Goal: Check status: Check status

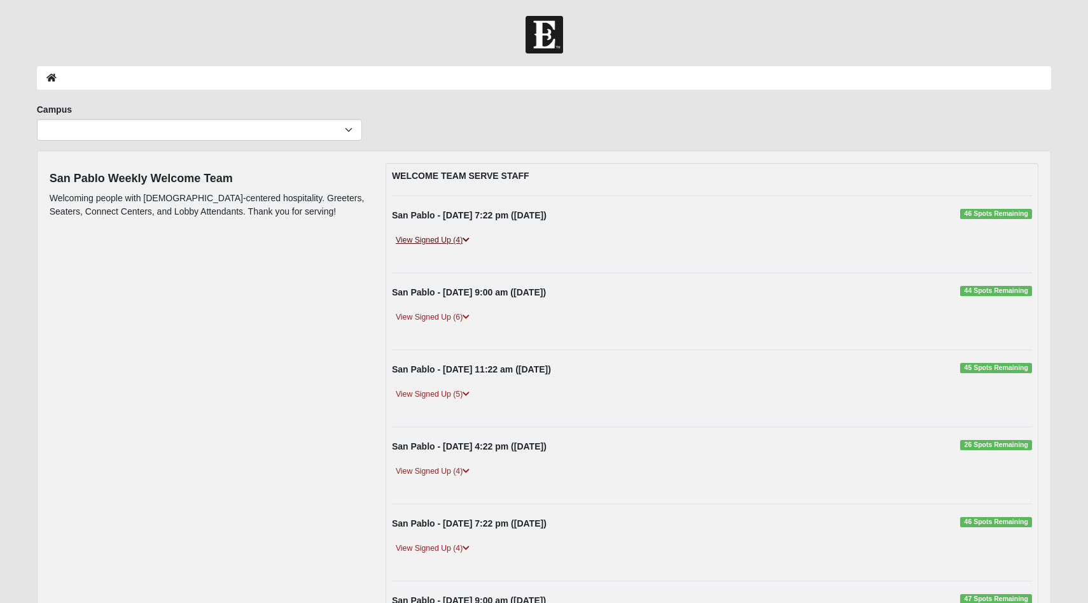
click at [463, 238] on link "View Signed Up (4)" at bounding box center [432, 240] width 81 height 13
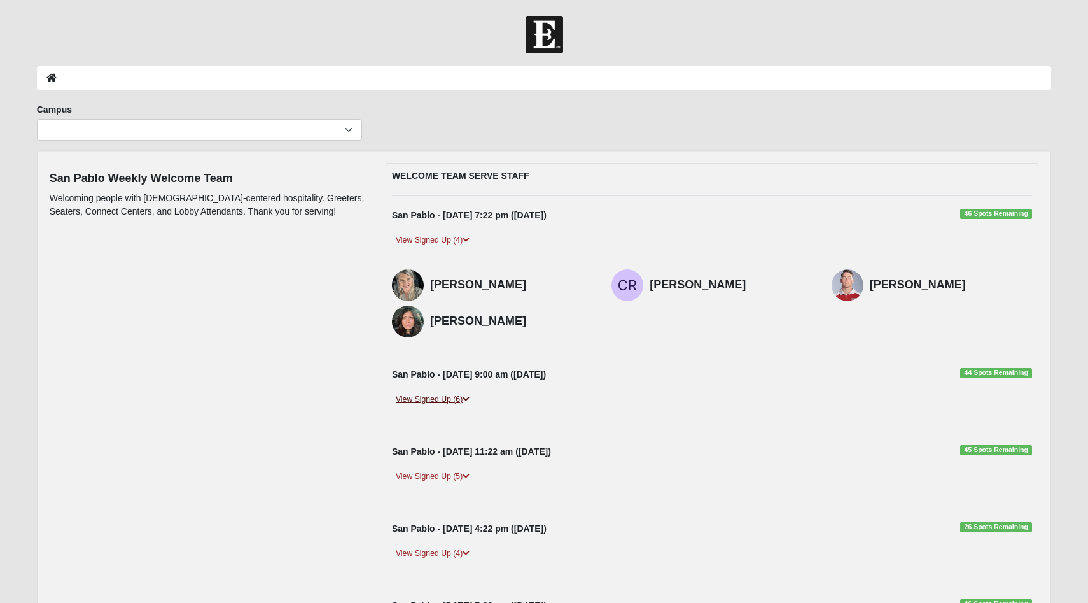
click at [464, 395] on link "View Signed Up (6)" at bounding box center [432, 399] width 81 height 13
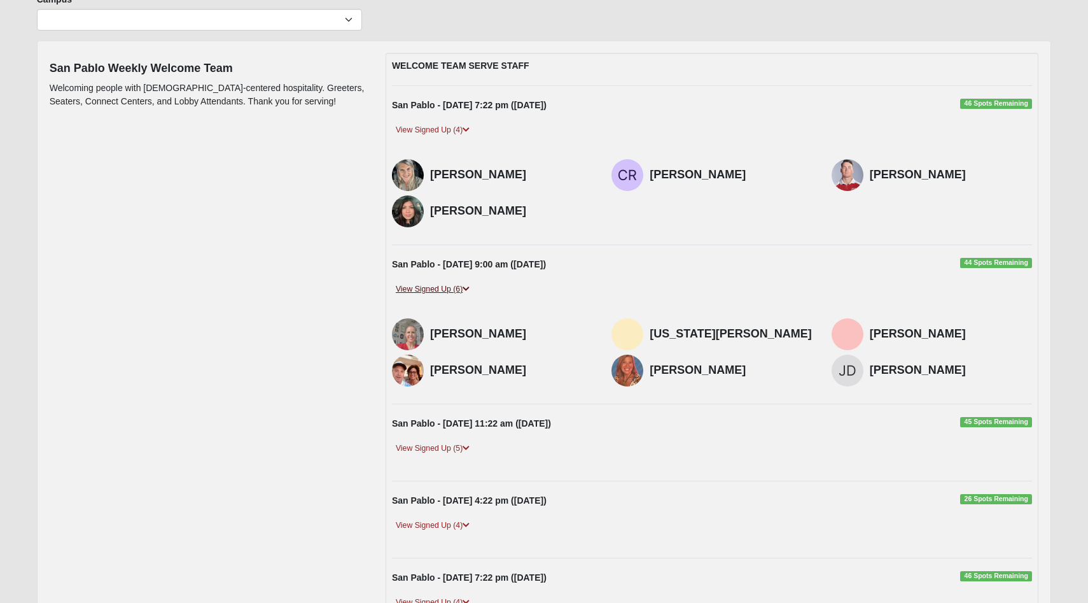
scroll to position [153, 0]
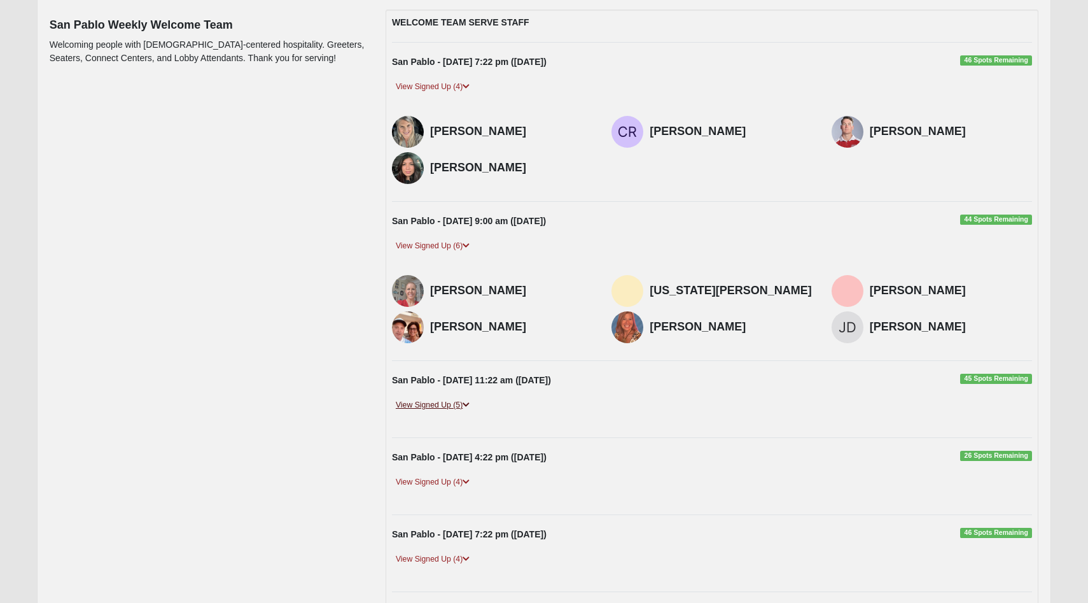
click at [466, 404] on icon at bounding box center [466, 405] width 7 height 8
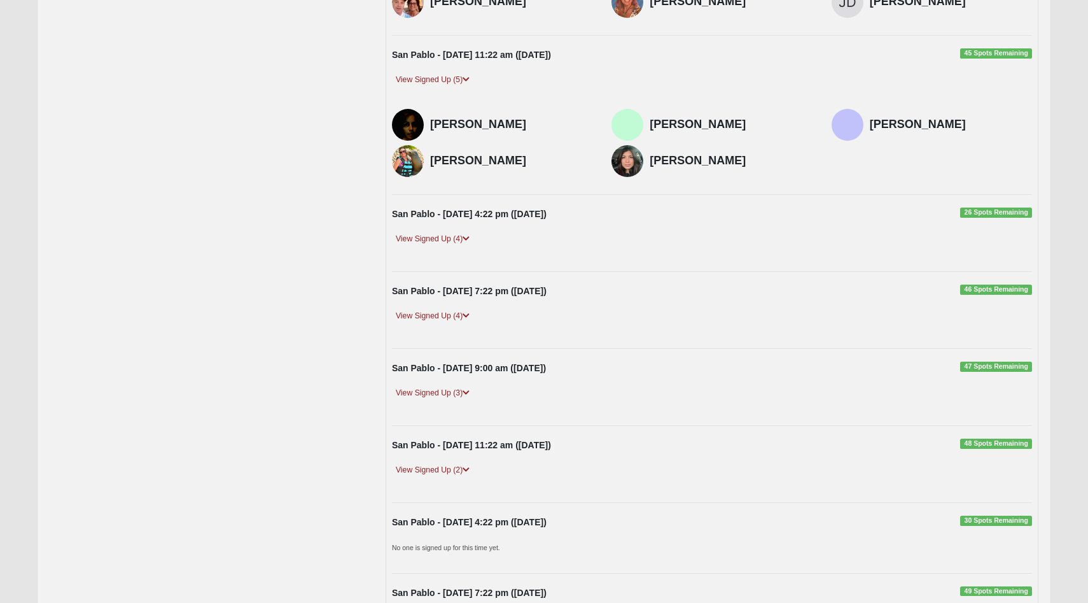
scroll to position [483, 0]
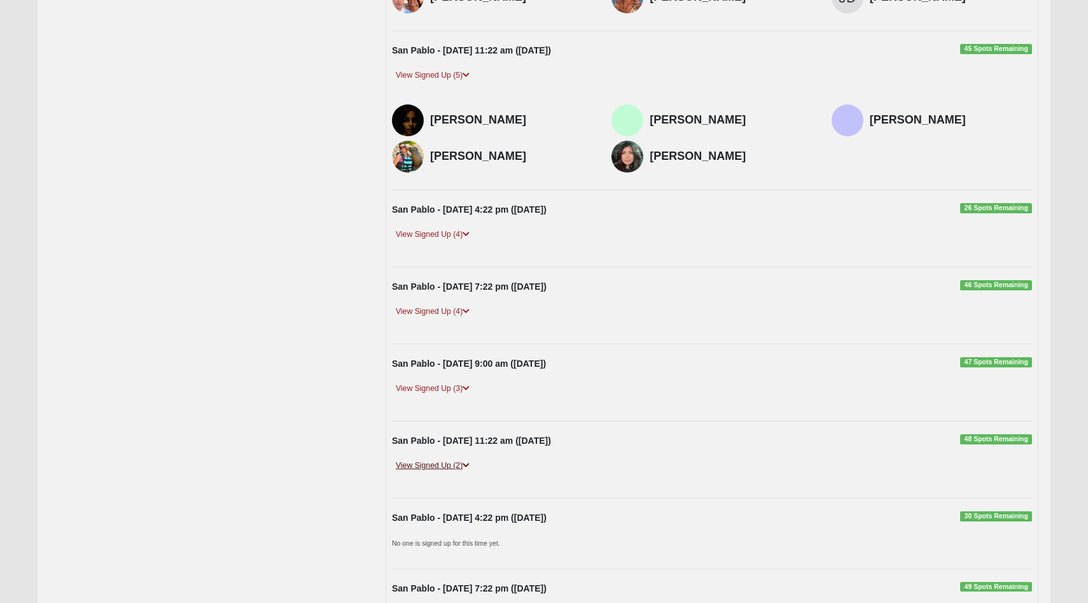
click at [467, 466] on icon at bounding box center [466, 465] width 7 height 8
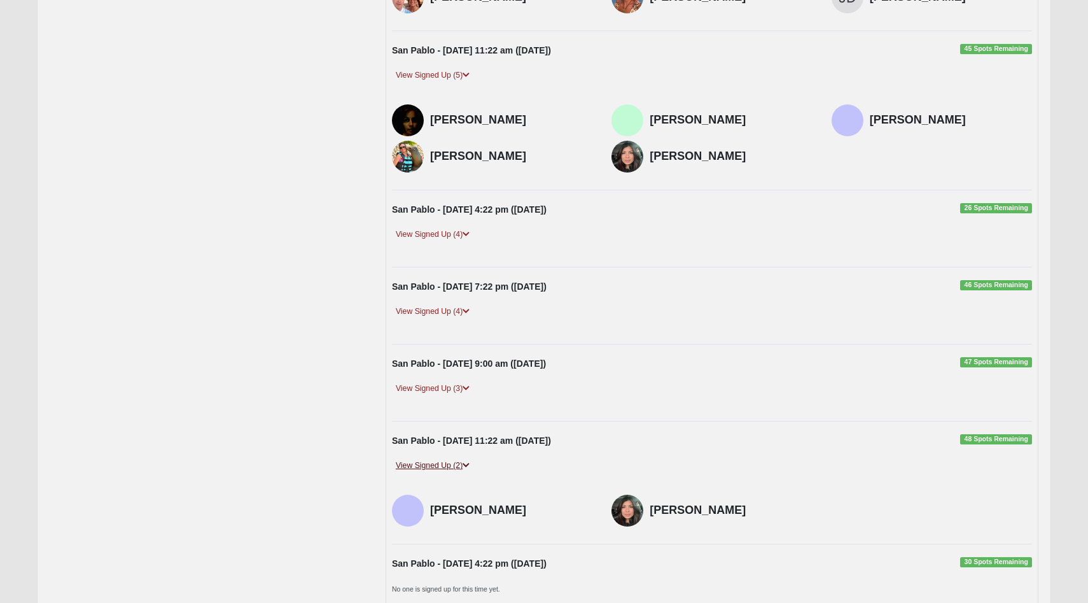
click at [463, 463] on link "View Signed Up (2)" at bounding box center [432, 465] width 81 height 13
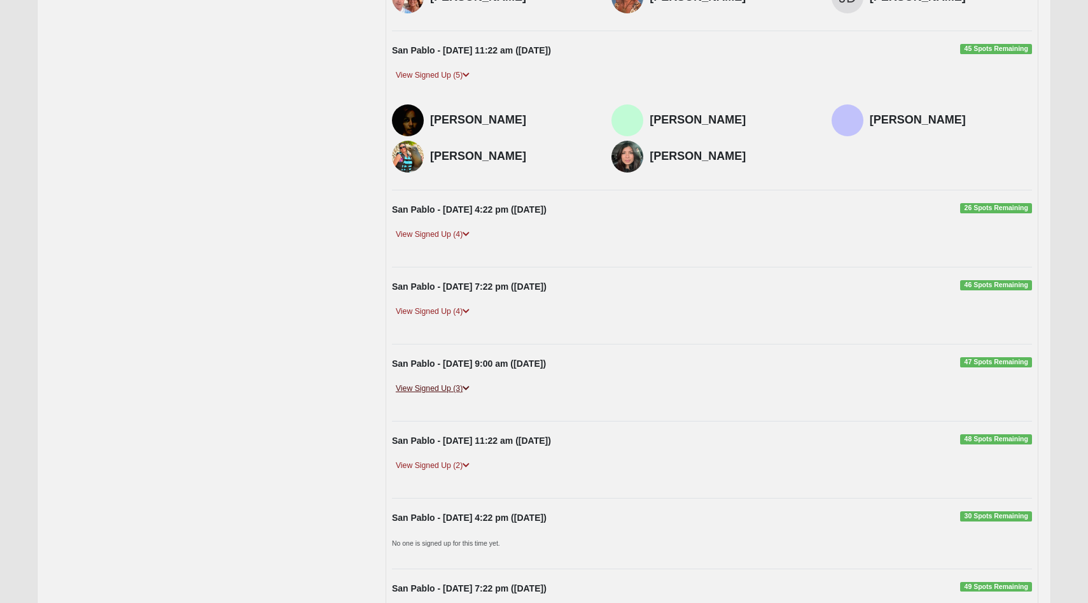
click at [465, 390] on icon at bounding box center [466, 388] width 7 height 8
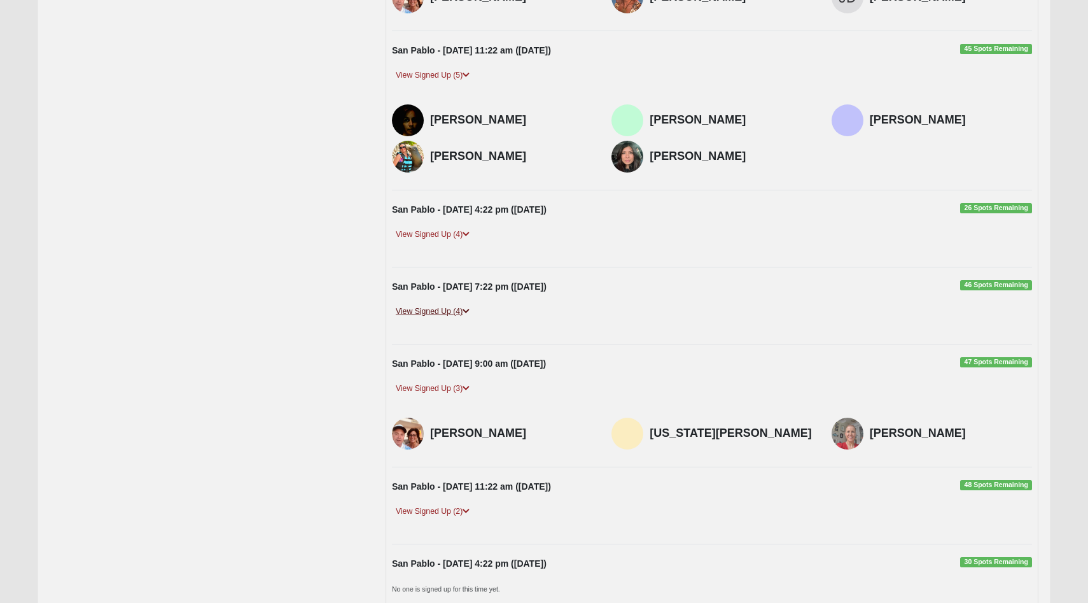
click at [469, 308] on icon at bounding box center [466, 311] width 7 height 8
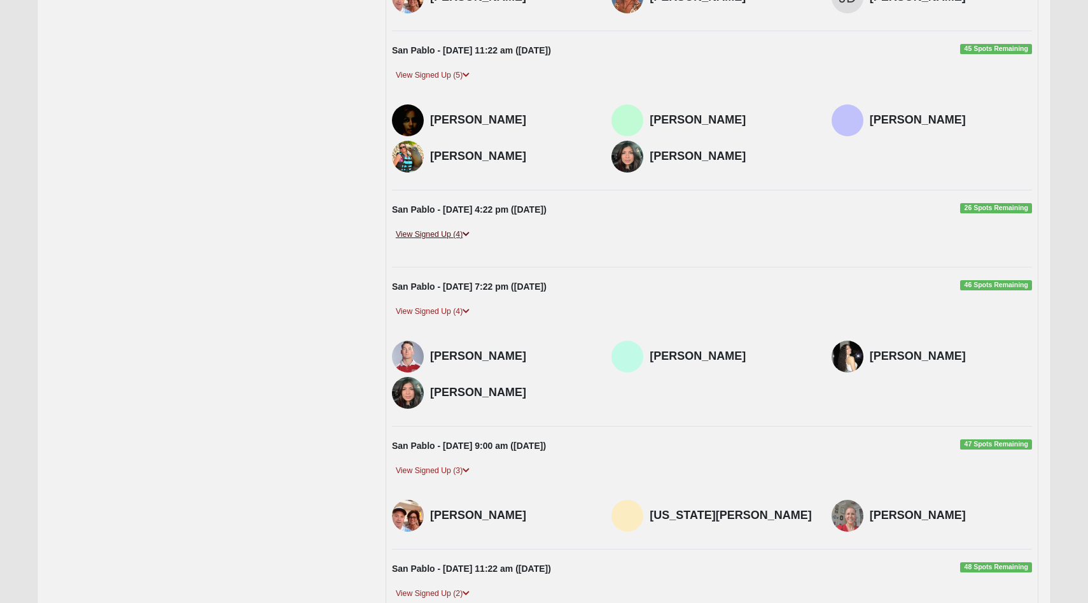
click at [464, 237] on link "View Signed Up (4)" at bounding box center [432, 234] width 81 height 13
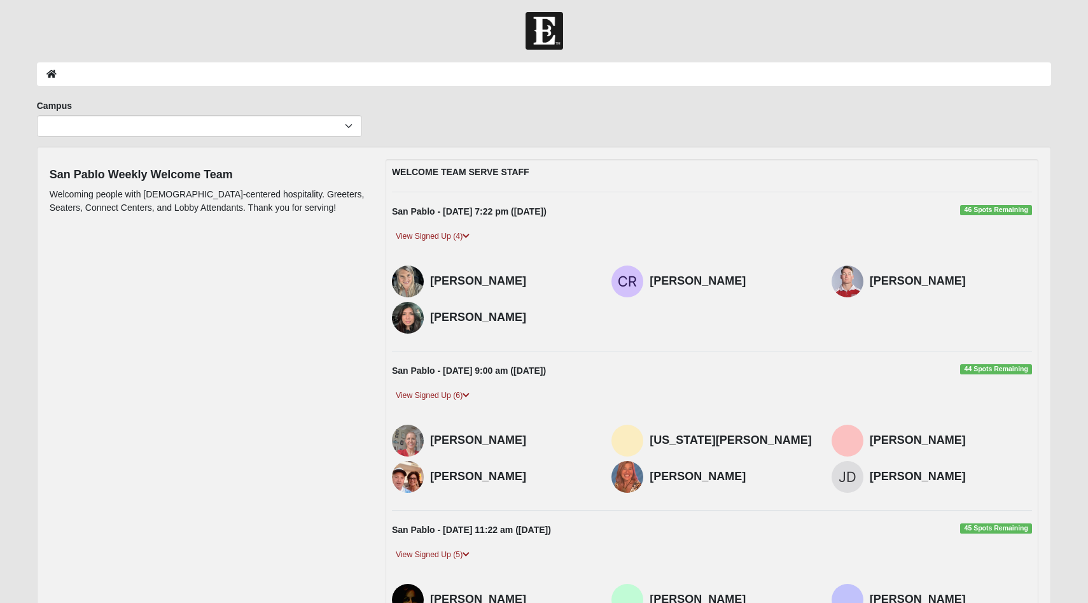
scroll to position [2, 0]
